Goal: Information Seeking & Learning: Learn about a topic

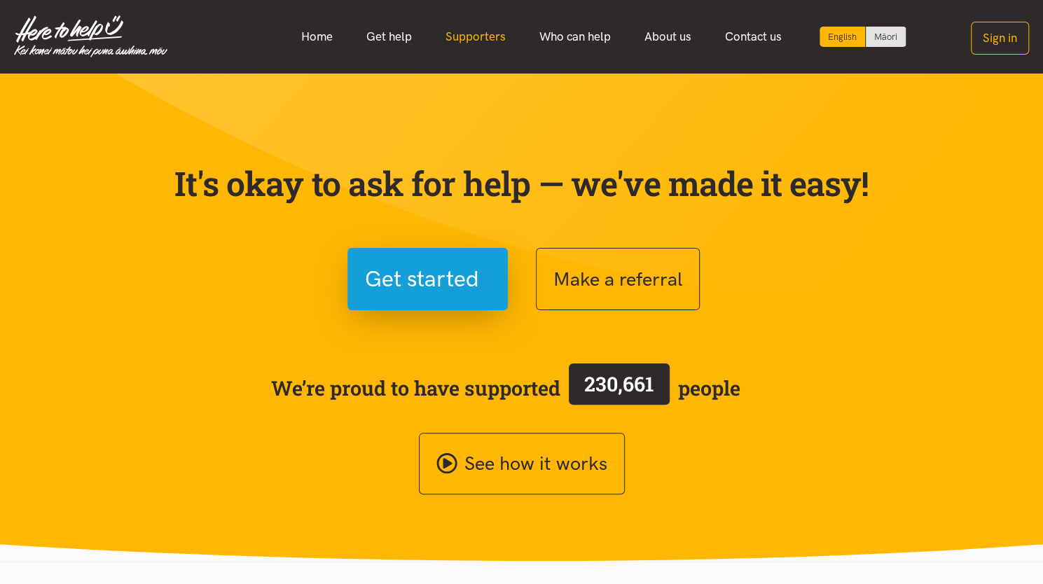
click at [475, 41] on link "Supporters" at bounding box center [476, 37] width 94 height 30
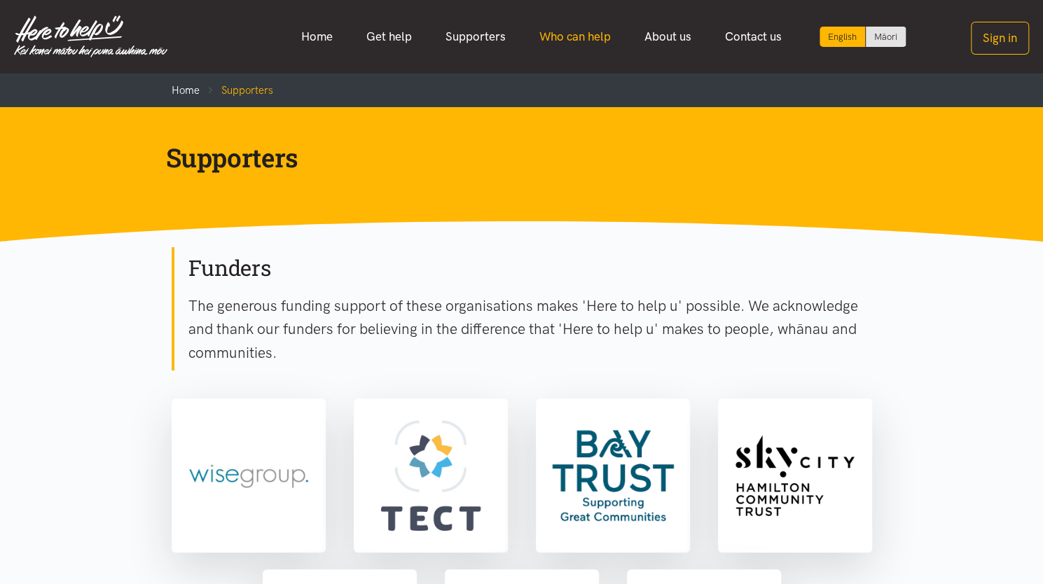
click at [563, 44] on link "Who can help" at bounding box center [575, 37] width 105 height 30
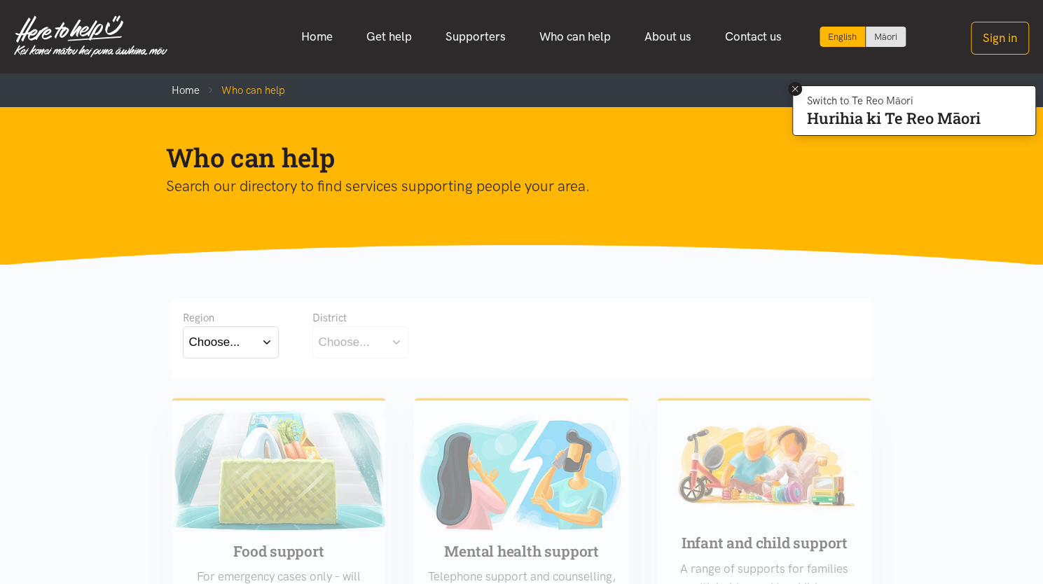
click at [790, 90] on icon at bounding box center [795, 89] width 11 height 11
